Goal: Complete application form

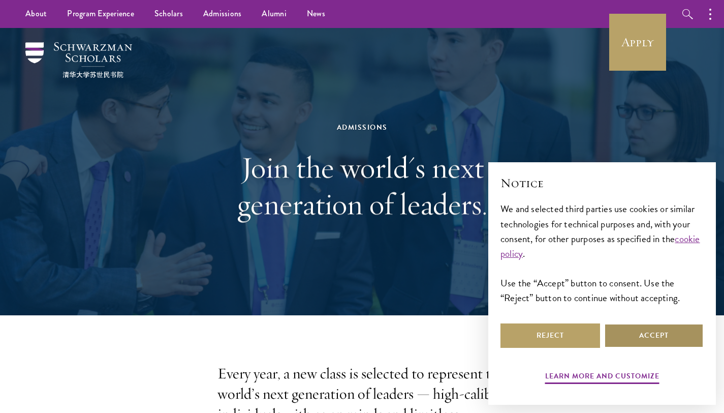
click at [646, 333] on button "Accept" at bounding box center [654, 335] width 100 height 24
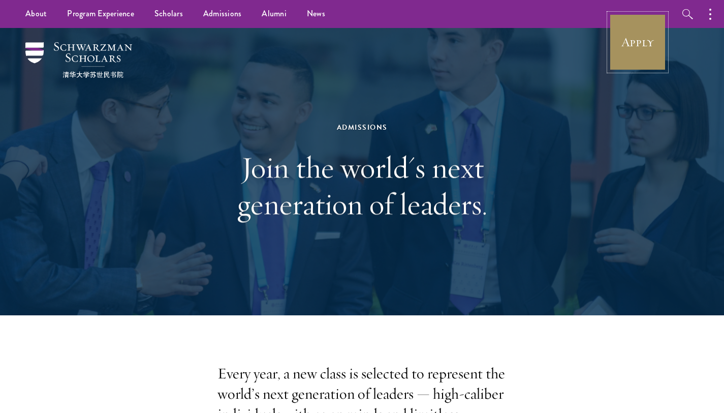
click at [629, 46] on link "Apply" at bounding box center [637, 42] width 57 height 57
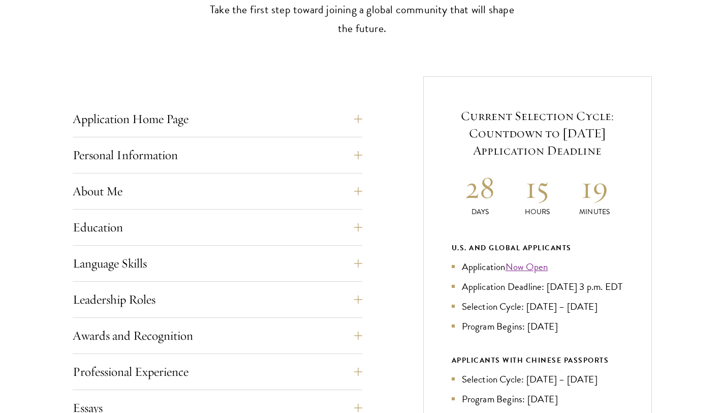
scroll to position [342, 0]
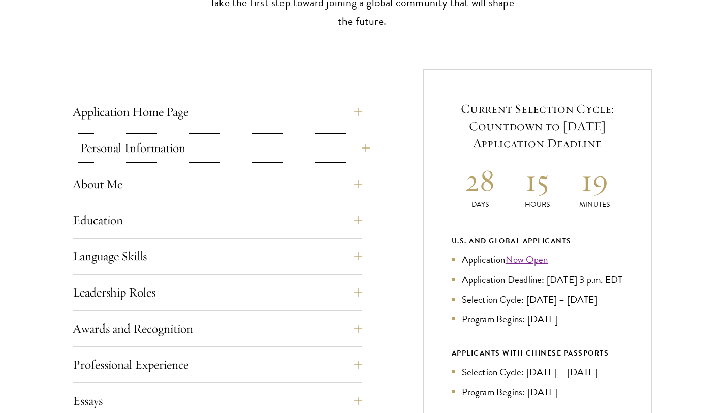
click at [363, 149] on button "Personal Information" at bounding box center [225, 148] width 290 height 24
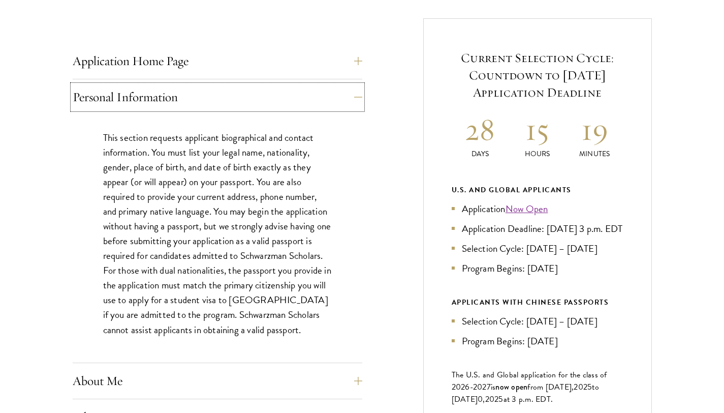
scroll to position [393, 0]
click at [357, 56] on button "Application Home Page" at bounding box center [225, 60] width 290 height 24
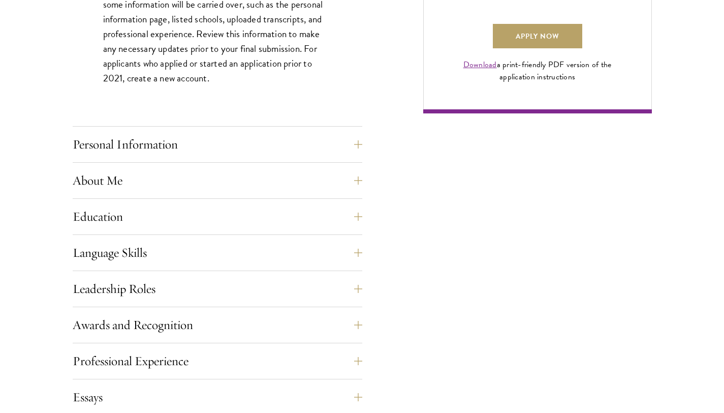
scroll to position [800, 0]
click at [358, 179] on button "About Me" at bounding box center [225, 180] width 290 height 24
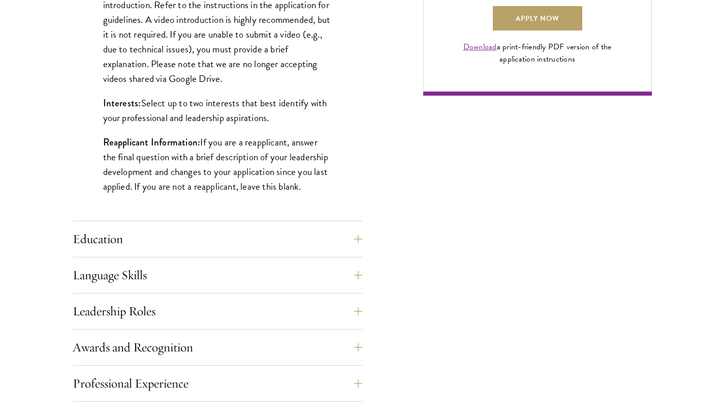
scroll to position [821, 0]
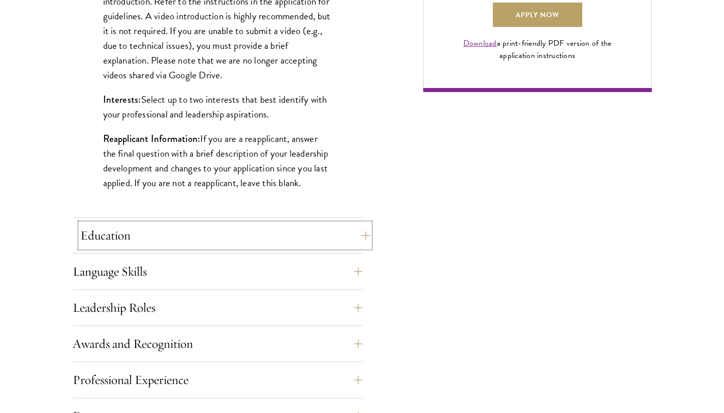
click at [269, 234] on button "Education" at bounding box center [225, 235] width 290 height 24
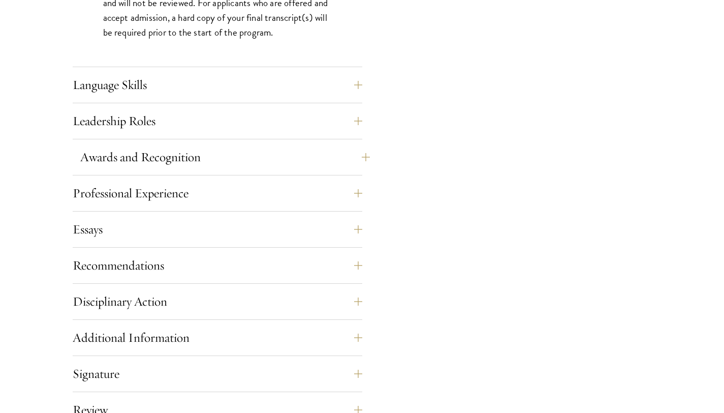
scroll to position [1712, 0]
click at [210, 193] on button "Professional Experience" at bounding box center [225, 192] width 290 height 24
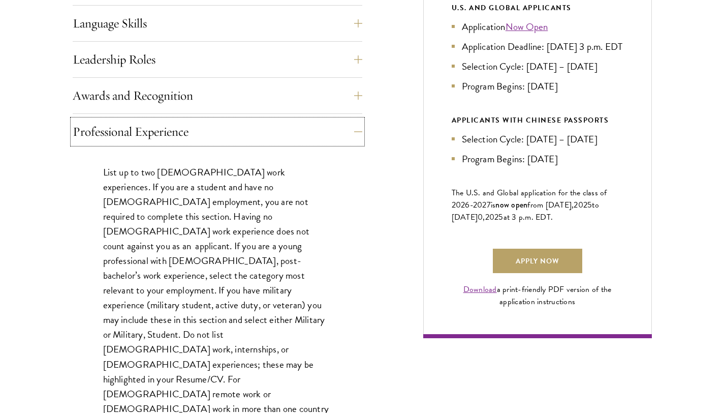
scroll to position [579, 0]
